Goal: Check status

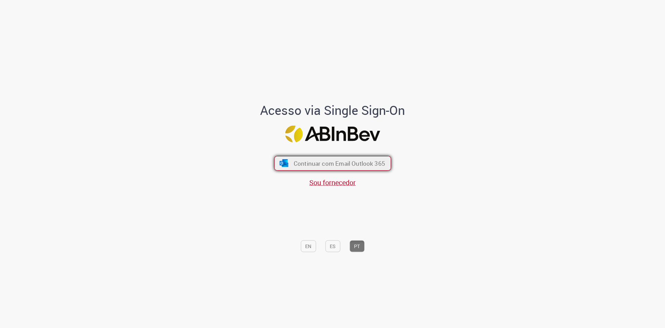
drag, startPoint x: 318, startPoint y: 154, endPoint x: 319, endPoint y: 162, distance: 8.3
click at [319, 162] on div "Continuar com Email Outlook 365 Sou fornecedor" at bounding box center [332, 168] width 114 height 38
click at [319, 162] on span "Continuar com Email Outlook 365" at bounding box center [338, 163] width 91 height 8
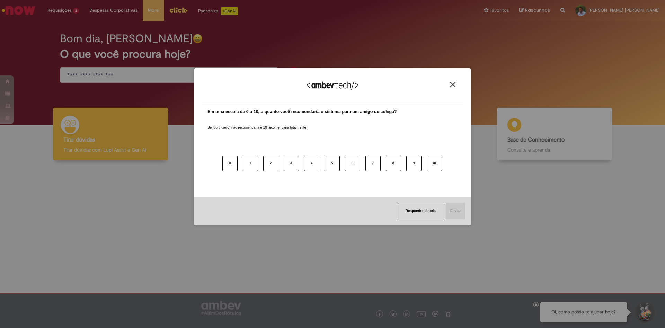
click at [454, 84] on img "Close" at bounding box center [452, 84] width 5 height 5
